Goal: Information Seeking & Learning: Learn about a topic

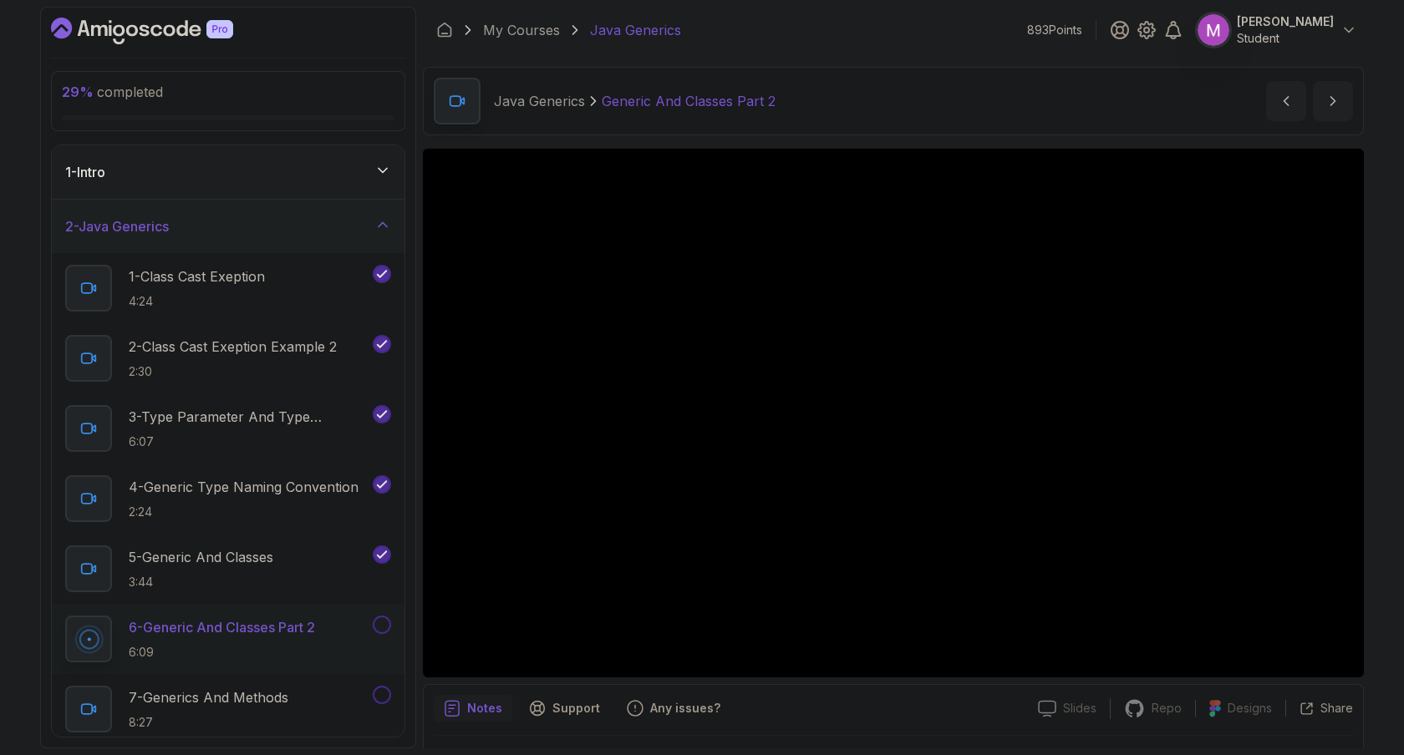
scroll to position [45, 0]
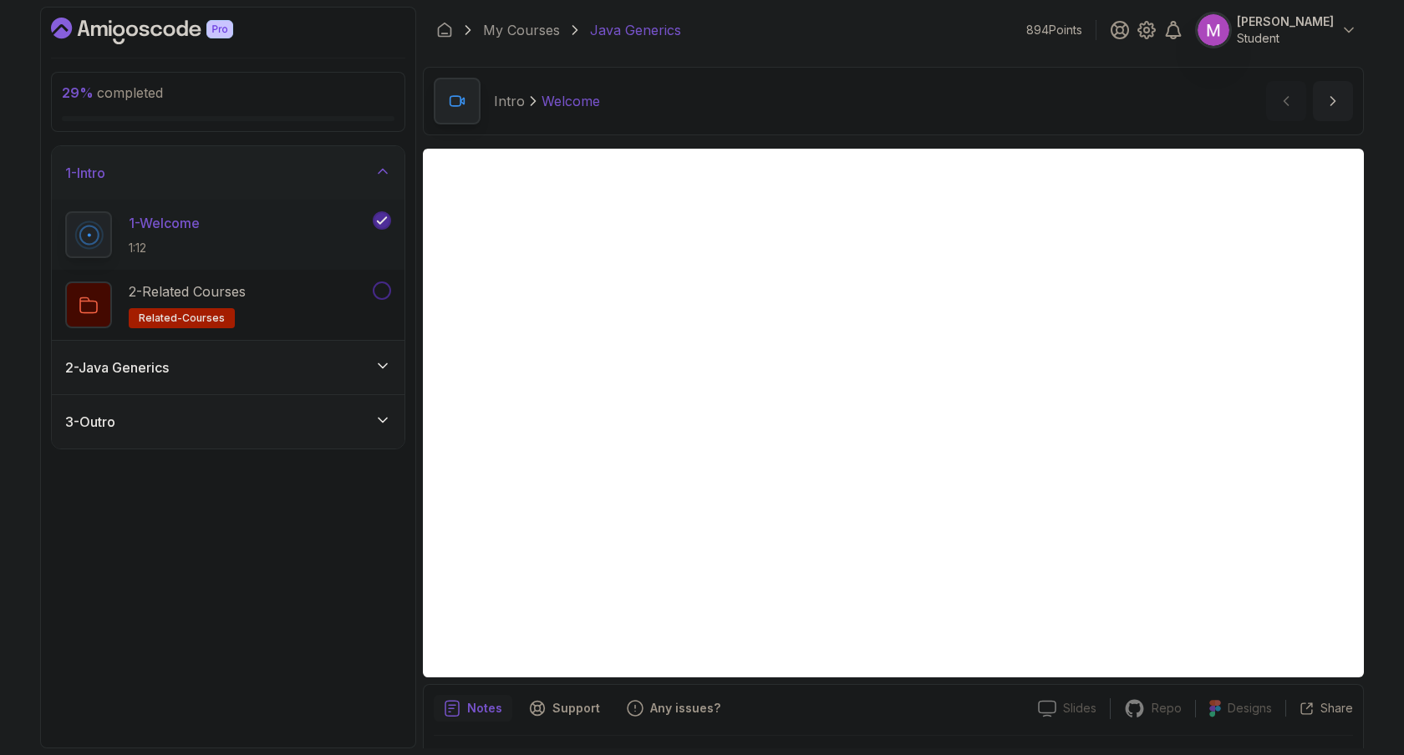
click at [358, 364] on div "2 - Java Generics" at bounding box center [228, 368] width 326 height 20
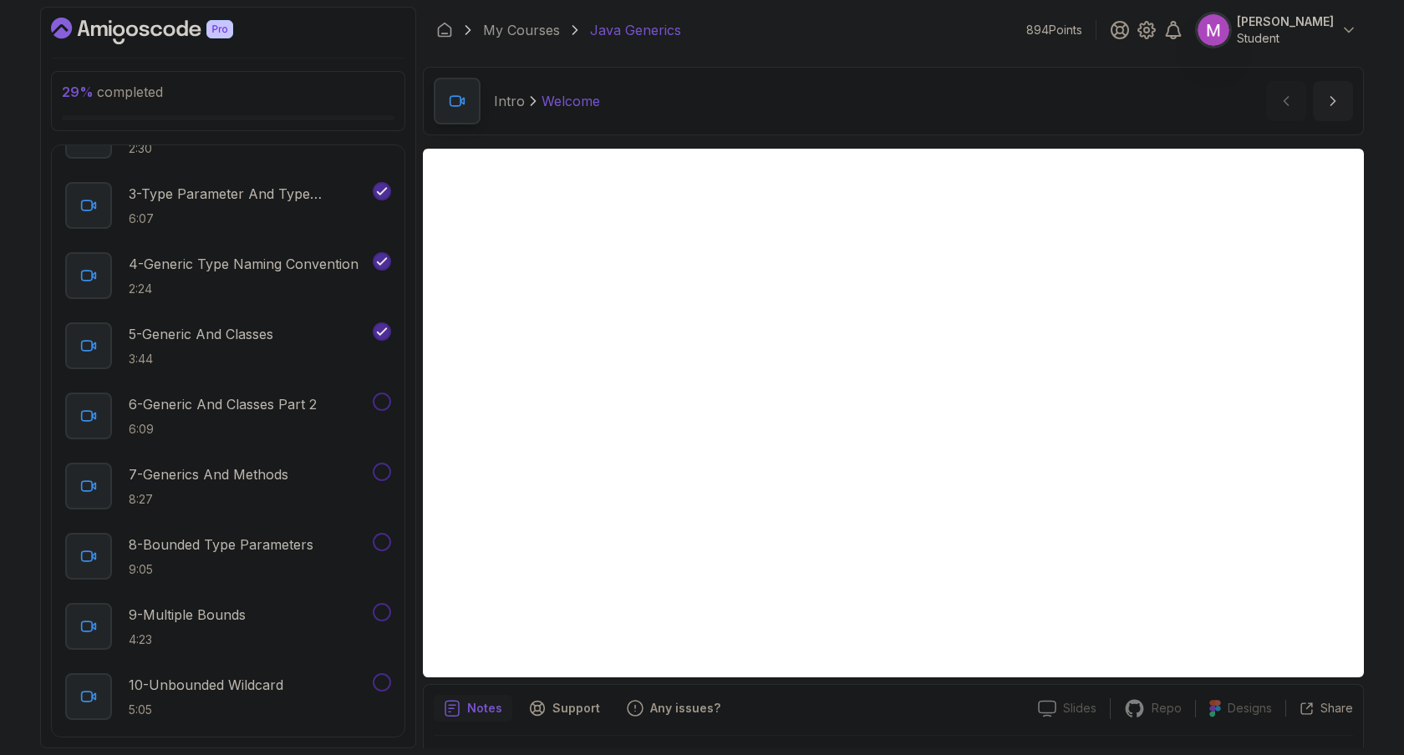
scroll to position [238, 0]
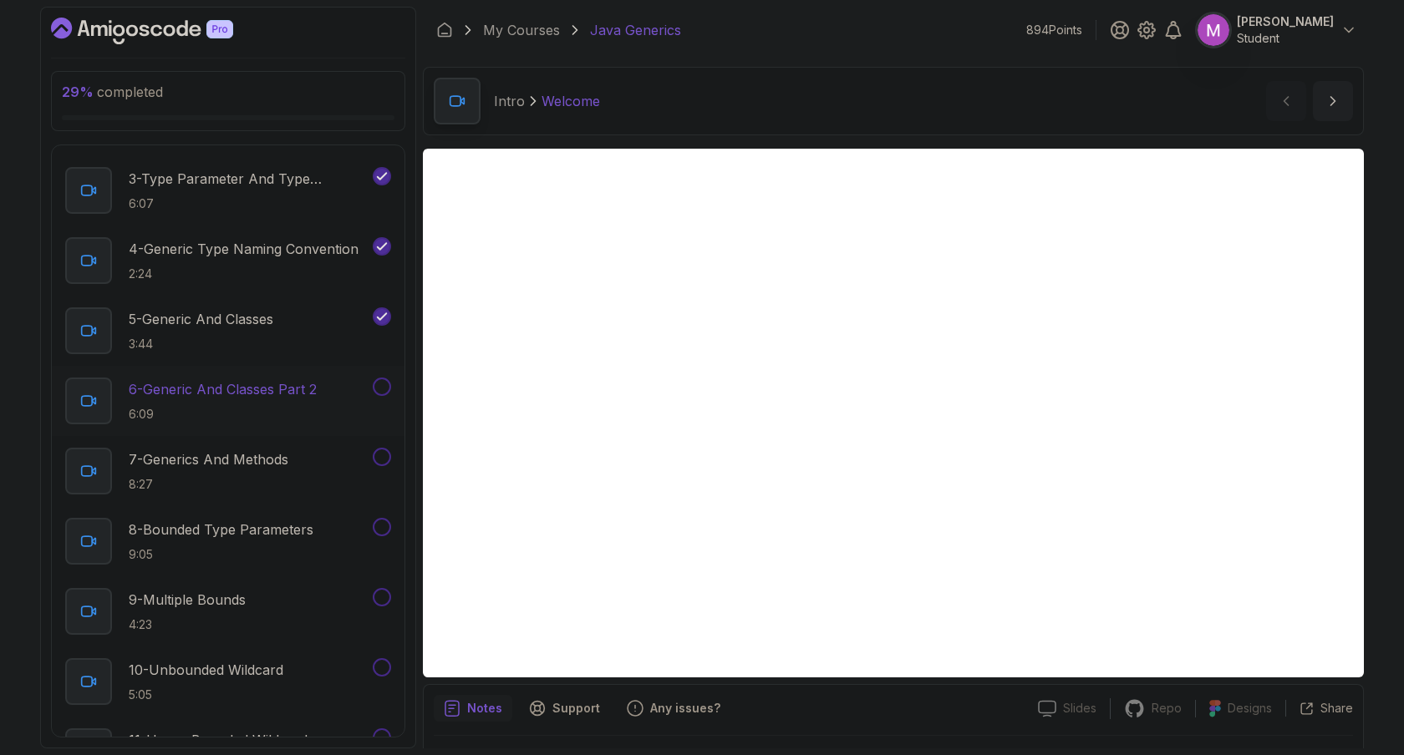
click at [269, 388] on p "6 - Generic And Classes Part 2" at bounding box center [223, 389] width 188 height 20
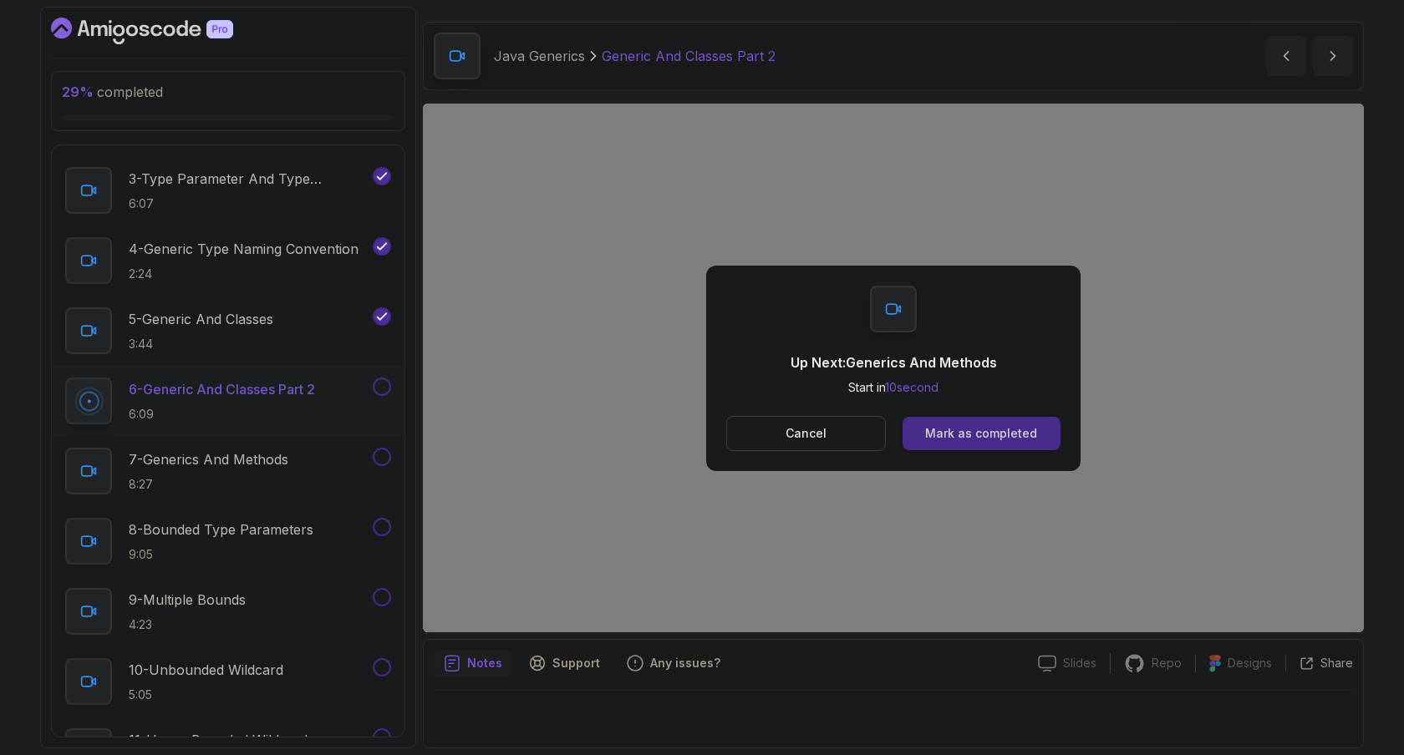
click at [991, 430] on div "Mark as completed" at bounding box center [981, 433] width 112 height 17
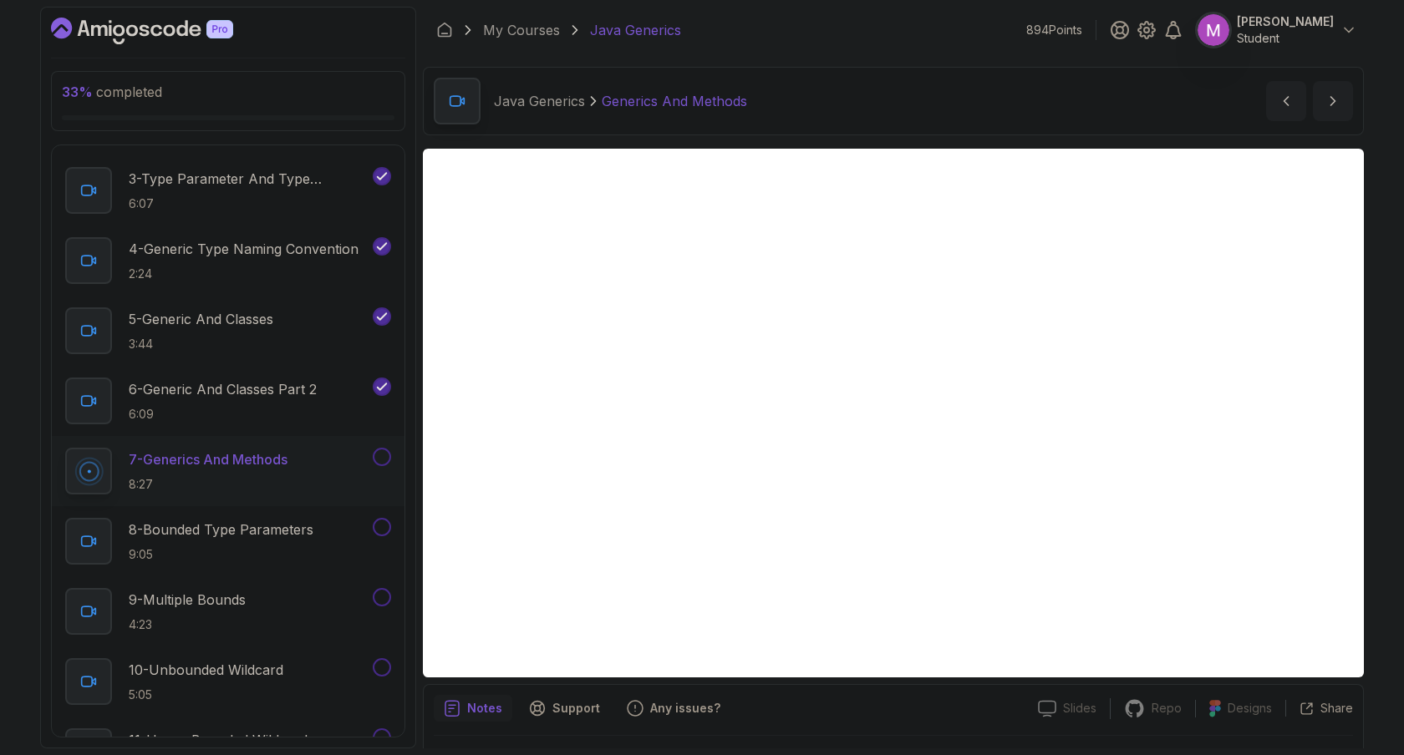
scroll to position [45, 0]
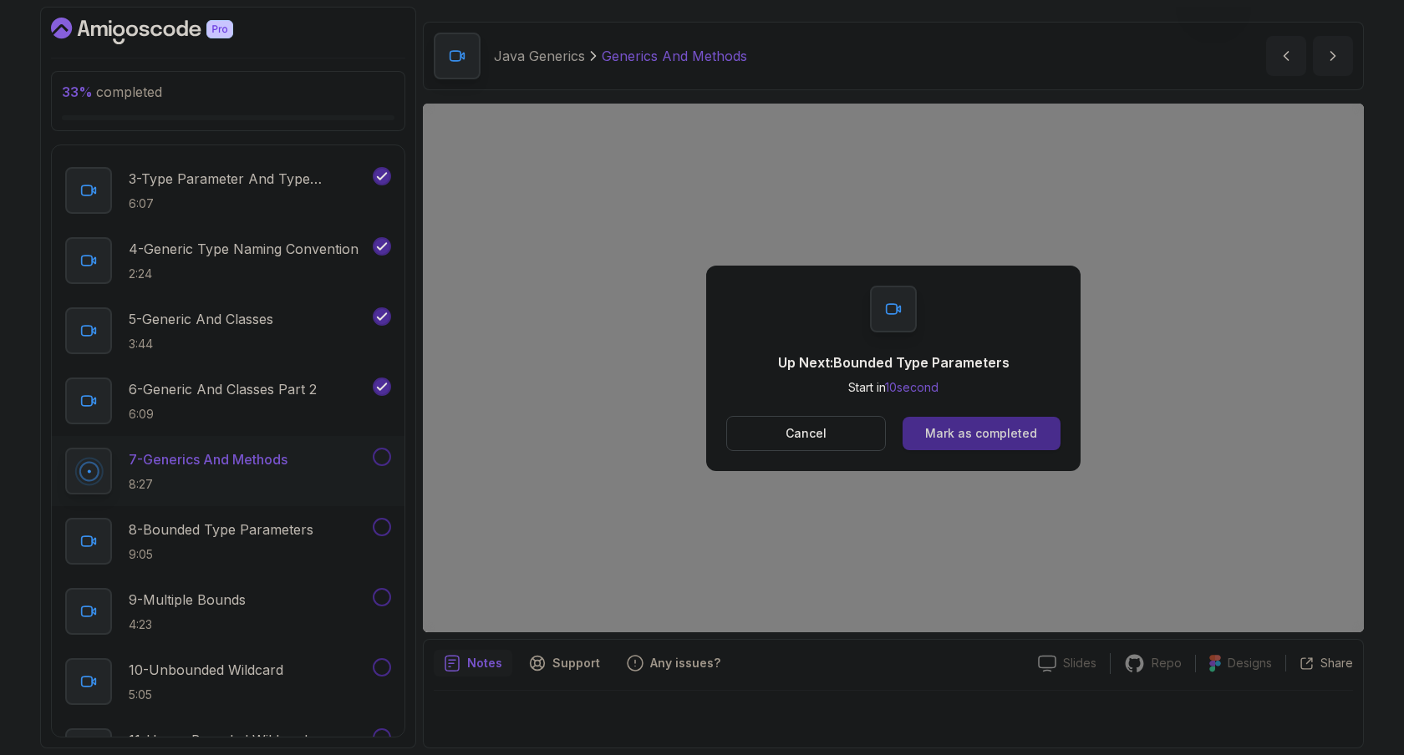
click at [994, 444] on button "Mark as completed" at bounding box center [981, 433] width 158 height 33
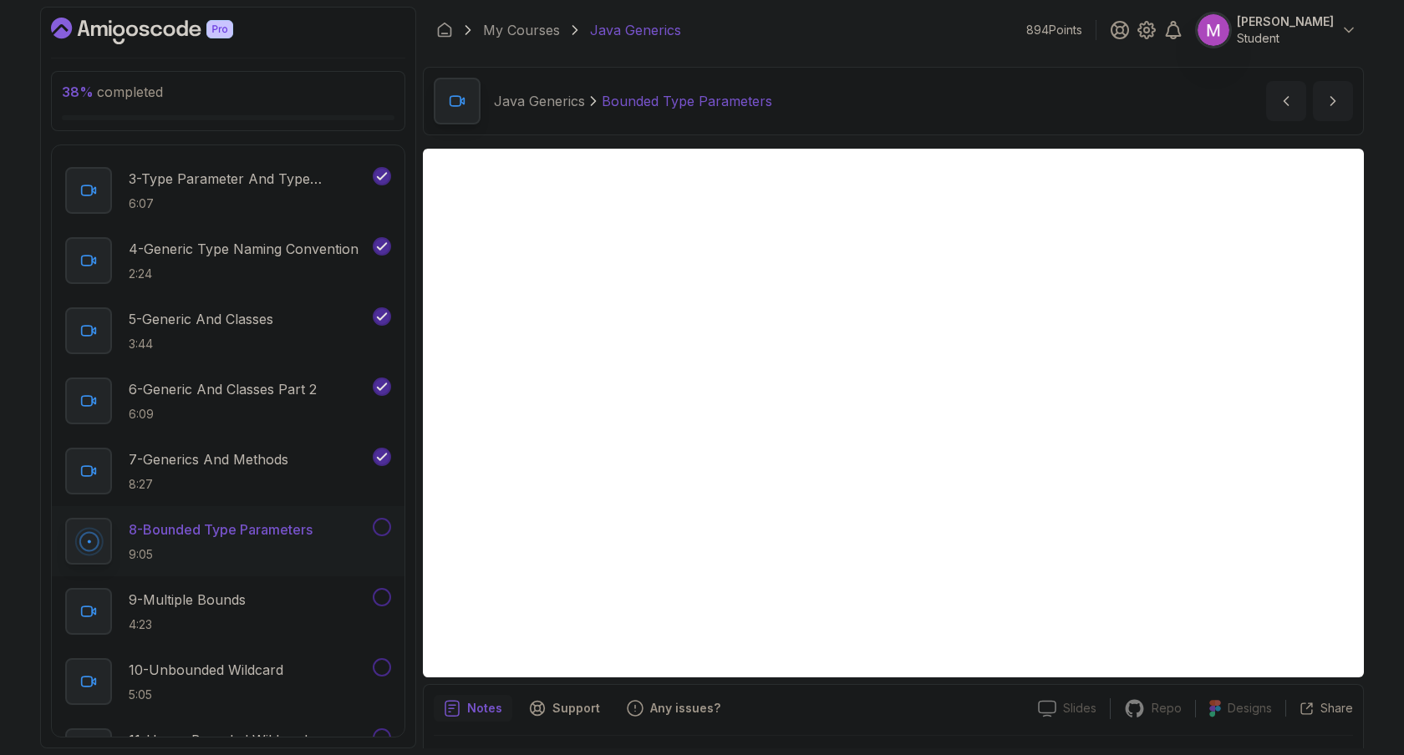
scroll to position [45, 0]
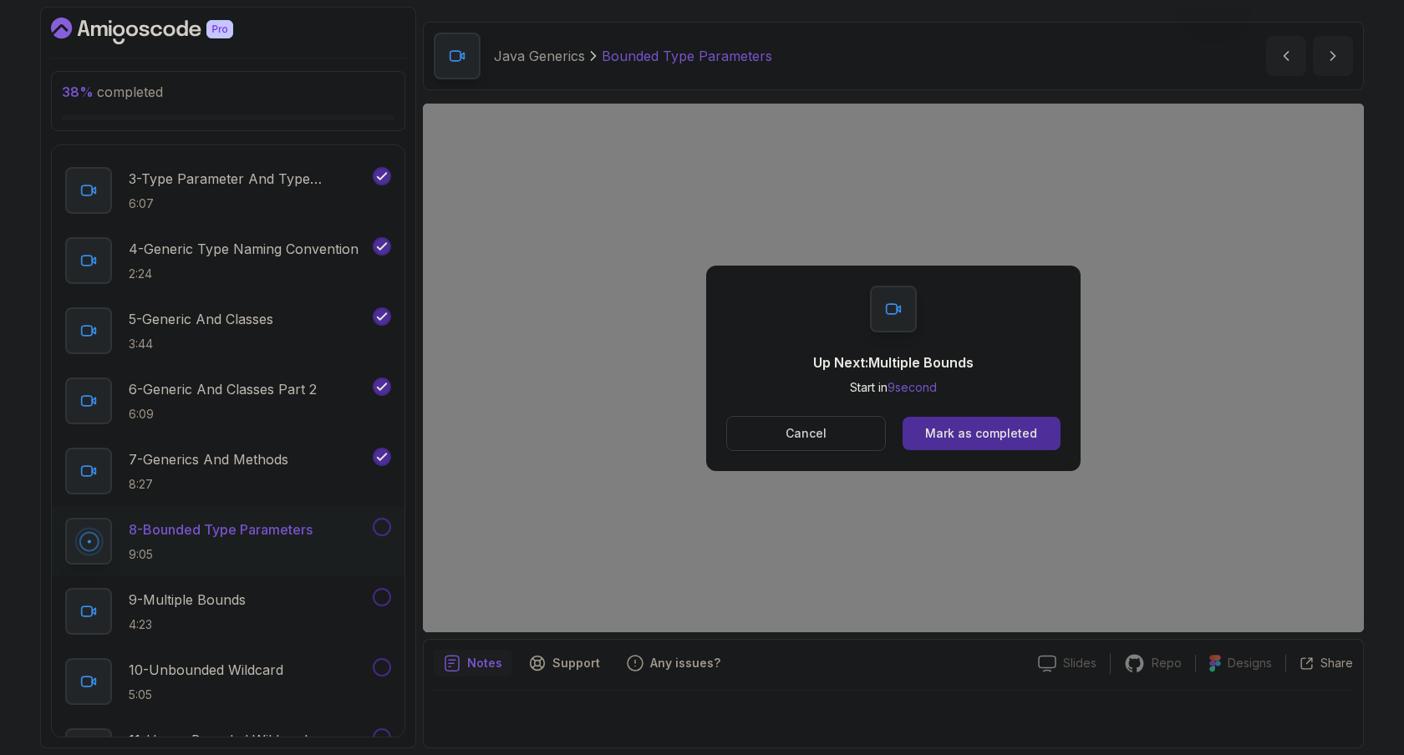
click at [801, 435] on p "Cancel" at bounding box center [805, 433] width 41 height 17
click at [969, 436] on div "Mark as completed" at bounding box center [981, 433] width 112 height 17
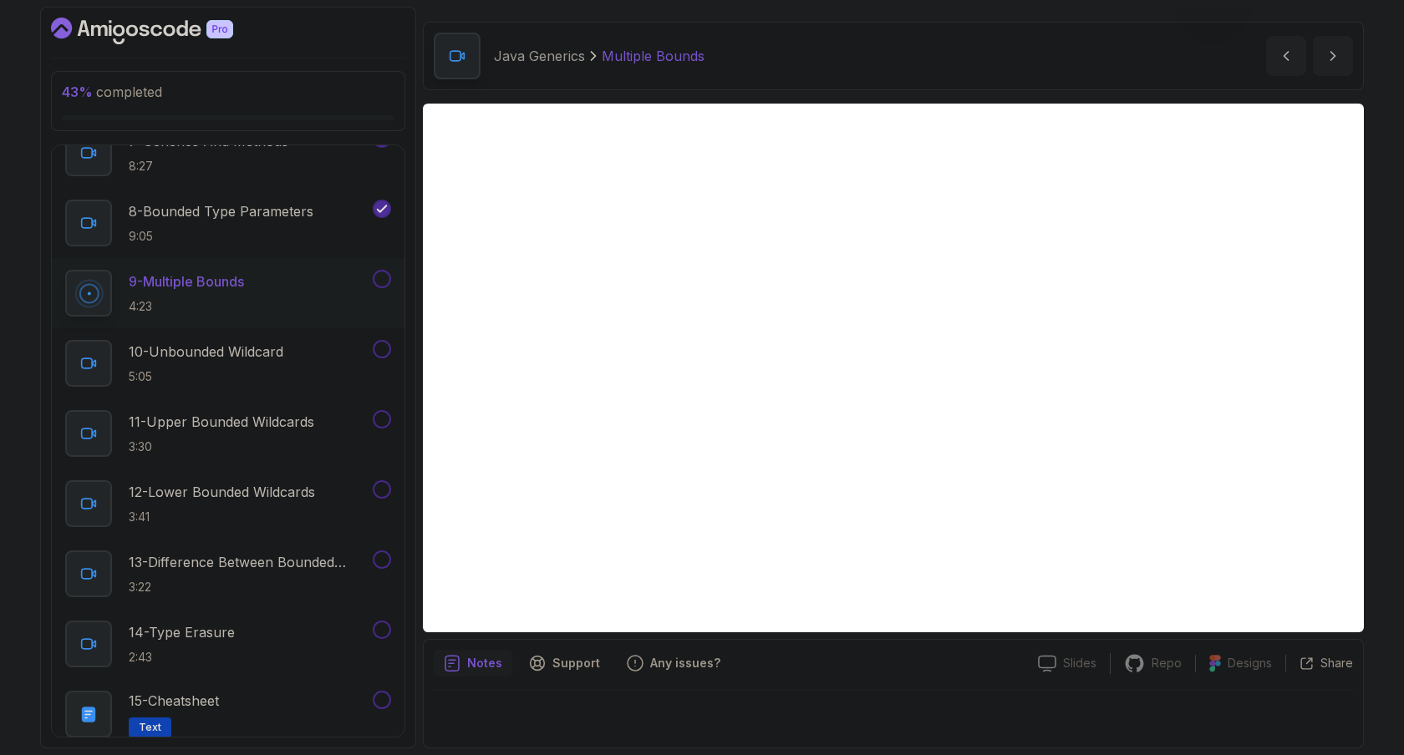
scroll to position [553, 0]
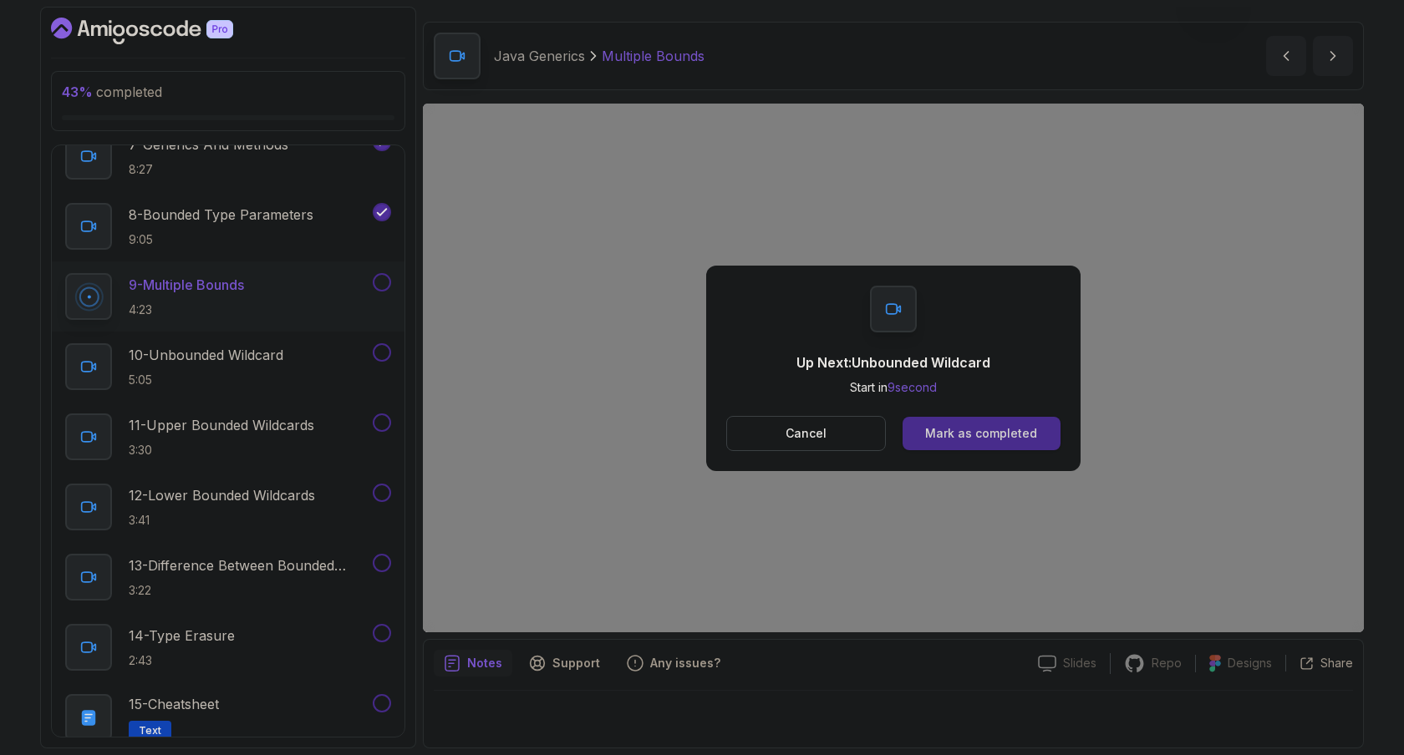
click at [976, 425] on div "Mark as completed" at bounding box center [981, 433] width 112 height 17
